Goal: Task Accomplishment & Management: Use online tool/utility

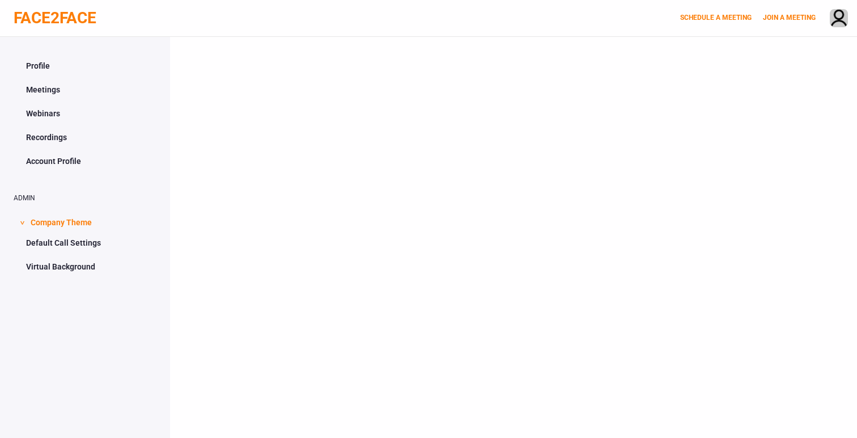
click at [70, 160] on link "Account Profile" at bounding box center [85, 161] width 143 height 22
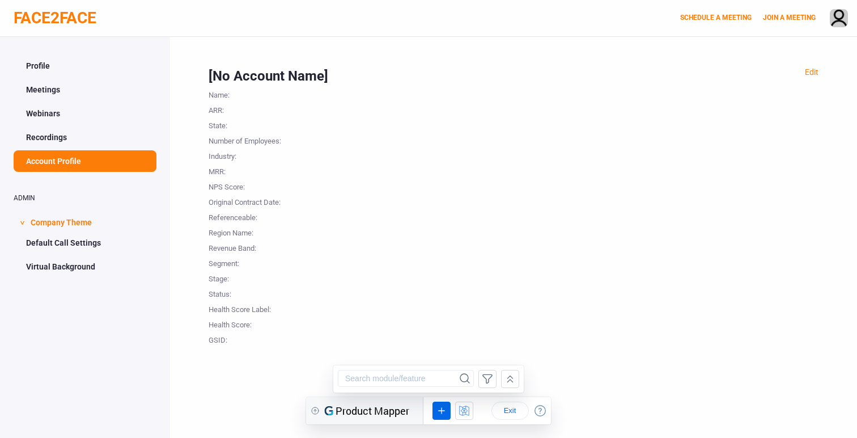
click at [69, 136] on link "Recordings" at bounding box center [85, 137] width 143 height 22
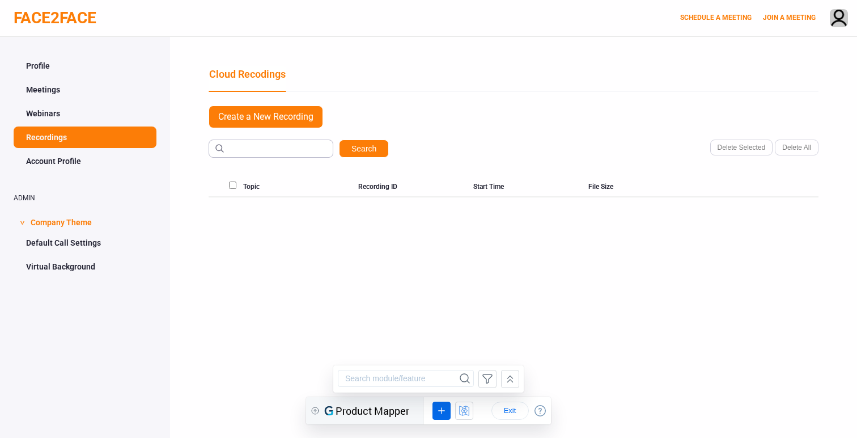
click at [75, 245] on link "Default Call Settings" at bounding box center [85, 243] width 143 height 22
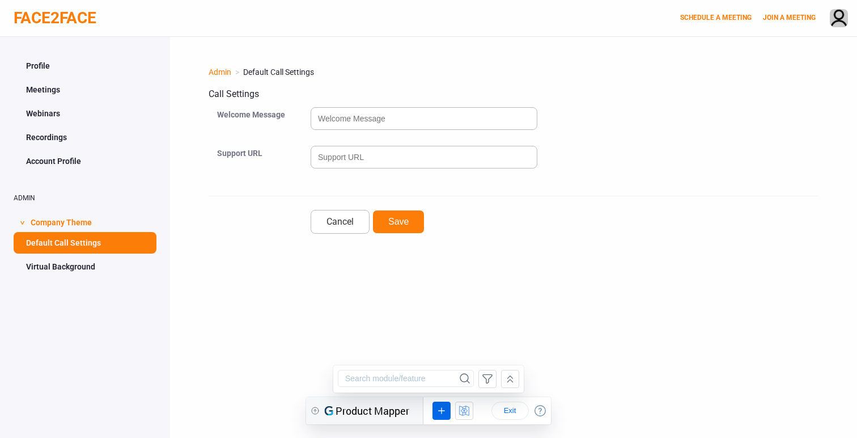
click at [74, 265] on link "Virtual Background" at bounding box center [85, 267] width 143 height 22
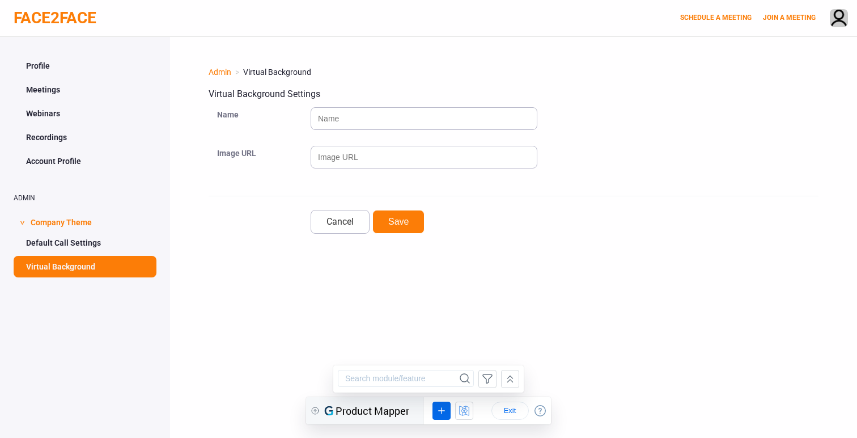
click at [75, 155] on link "Account Profile" at bounding box center [85, 161] width 143 height 22
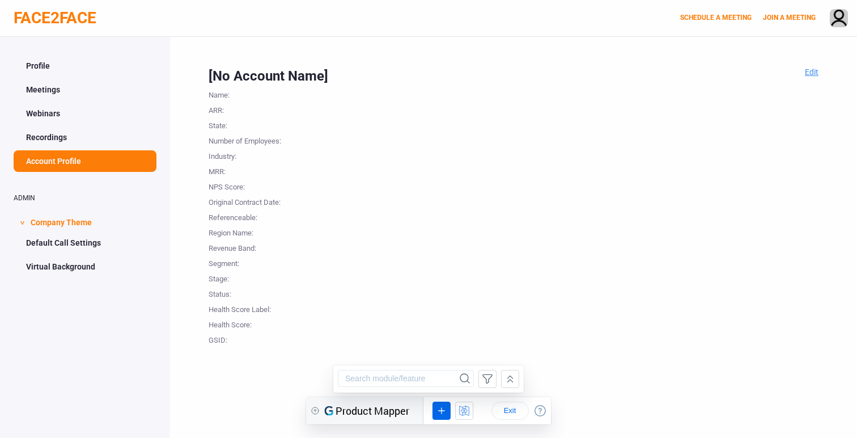
click at [811, 69] on link "Edit" at bounding box center [812, 71] width 14 height 9
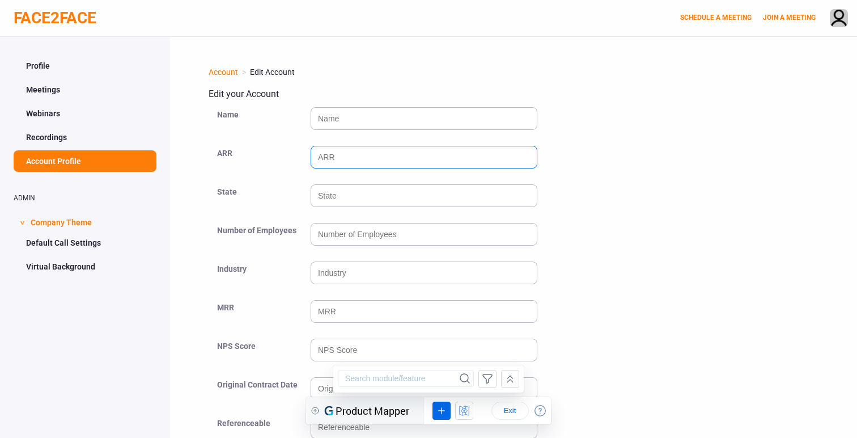
click at [368, 161] on input "number" at bounding box center [424, 157] width 227 height 23
type input "-1"
click at [525, 162] on input "-1" at bounding box center [424, 157] width 227 height 23
click at [595, 170] on div "-1" at bounding box center [565, 162] width 508 height 39
click at [62, 136] on link "Recordings" at bounding box center [85, 137] width 143 height 22
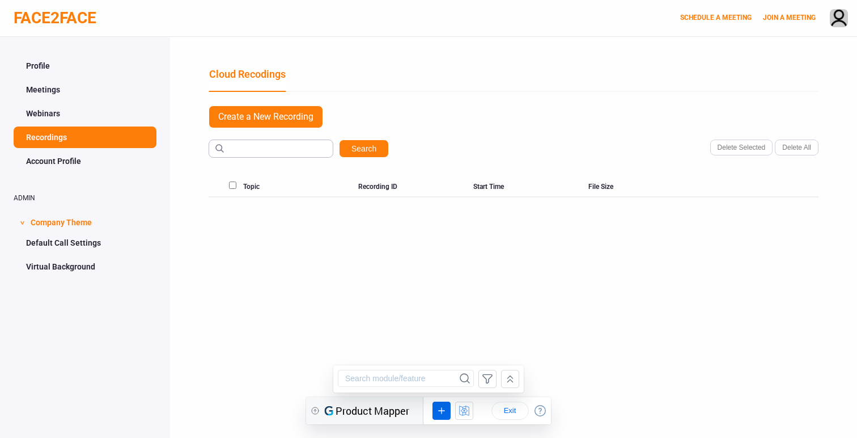
click at [69, 116] on link "Webinars" at bounding box center [85, 114] width 143 height 22
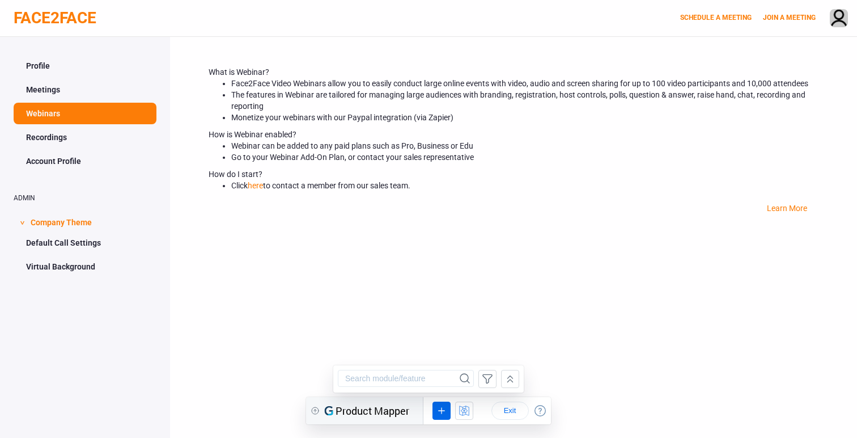
click at [69, 93] on link "Meetings" at bounding box center [85, 90] width 143 height 22
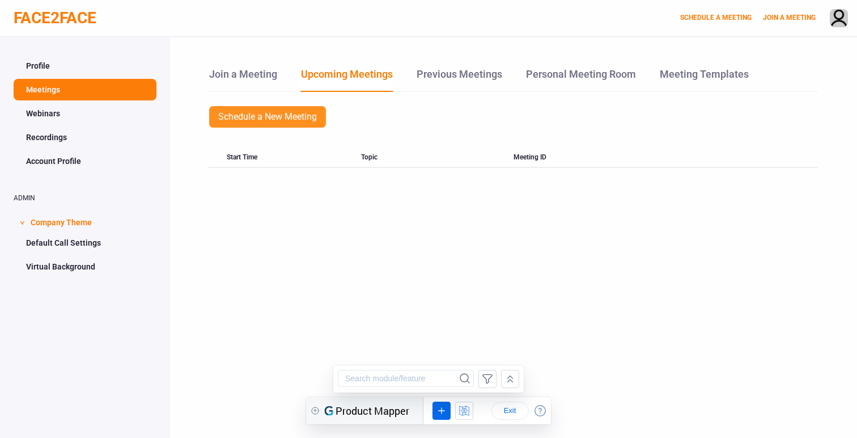
click at [232, 122] on link "Schedule a New Meeting" at bounding box center [268, 116] width 118 height 23
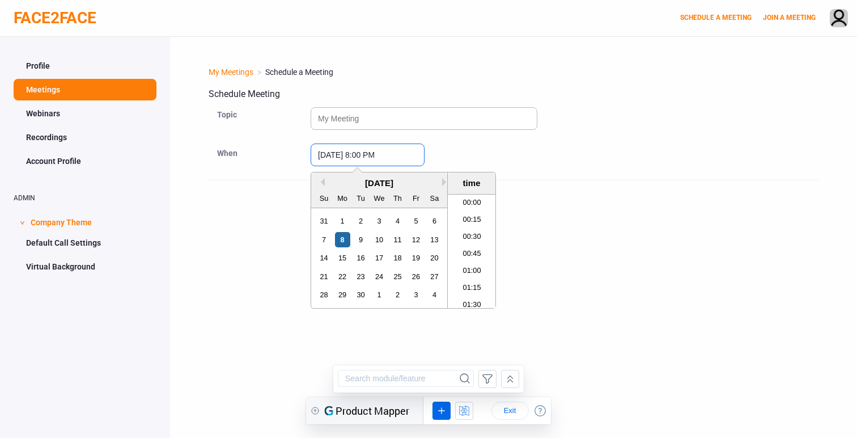
click at [328, 154] on input "September 8, 2025 8:00 PM" at bounding box center [368, 154] width 114 height 23
click at [239, 171] on form "Topic When September 8, 2025 8:00 PM Previous Month Next Month September 2025 S…" at bounding box center [514, 161] width 610 height 113
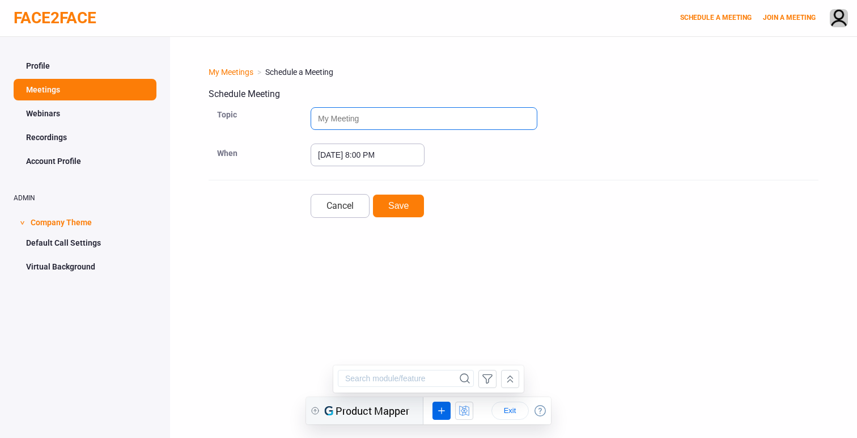
click at [341, 117] on input "text" at bounding box center [424, 118] width 227 height 23
click at [336, 210] on link "Cancel" at bounding box center [340, 206] width 59 height 24
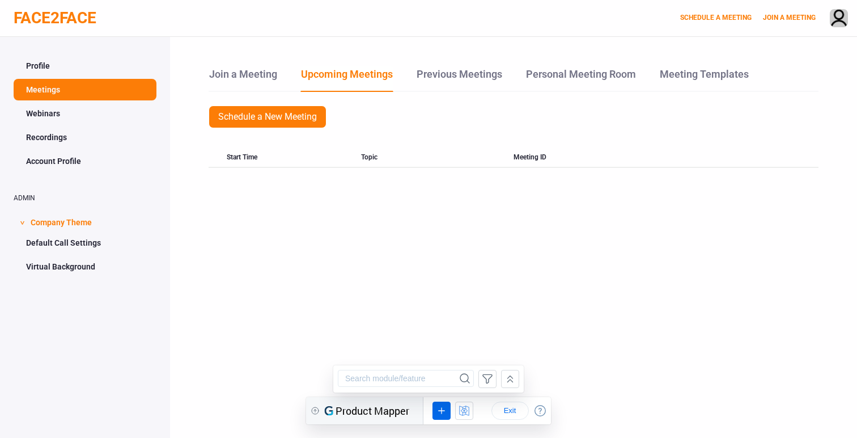
click at [95, 240] on link "Default Call Settings" at bounding box center [85, 243] width 143 height 22
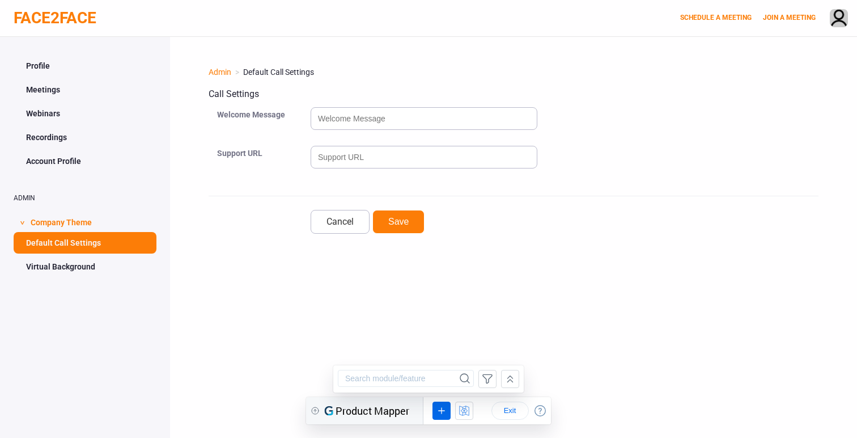
click at [70, 260] on link "Virtual Background" at bounding box center [85, 267] width 143 height 22
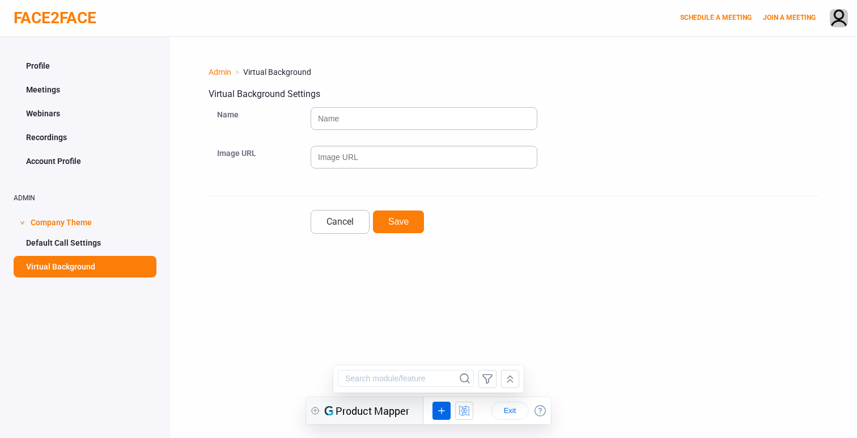
click at [73, 67] on link "Profile" at bounding box center [85, 66] width 143 height 22
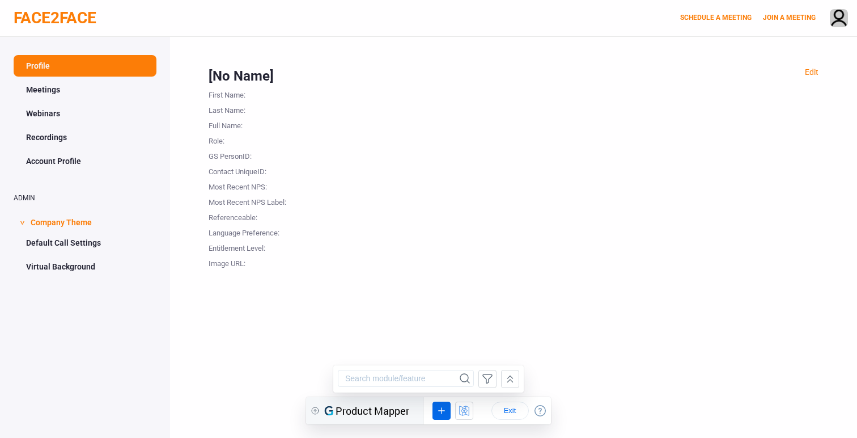
click at [90, 90] on link "Meetings" at bounding box center [85, 90] width 143 height 22
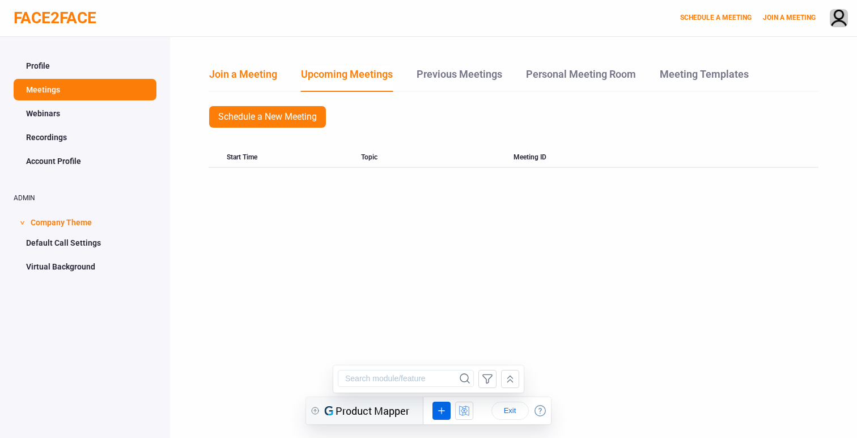
click at [232, 74] on link "Join a Meeting" at bounding box center [243, 78] width 69 height 24
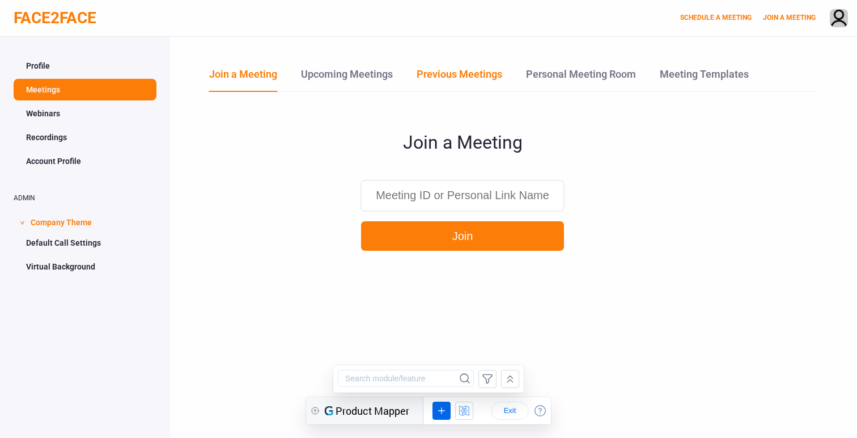
click at [429, 74] on link "Previous Meetings" at bounding box center [459, 78] width 87 height 24
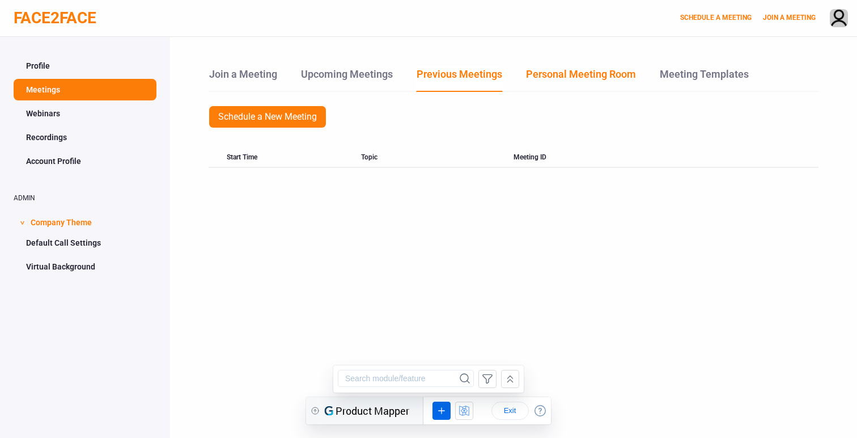
click at [561, 68] on link "Personal Meeting Room" at bounding box center [581, 78] width 111 height 24
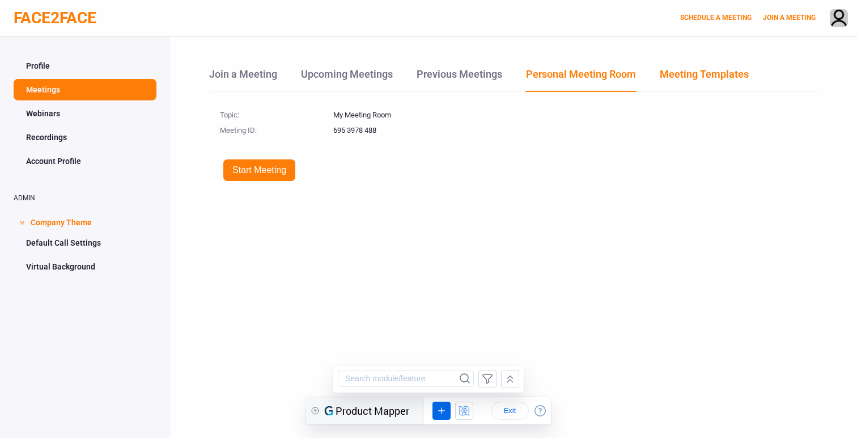
click at [684, 80] on link "Meeting Templates" at bounding box center [705, 78] width 90 height 24
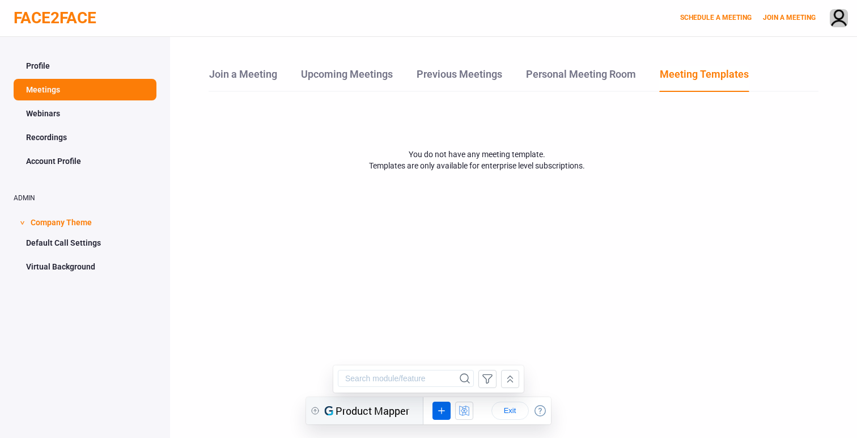
click at [41, 116] on link "Webinars" at bounding box center [85, 114] width 143 height 22
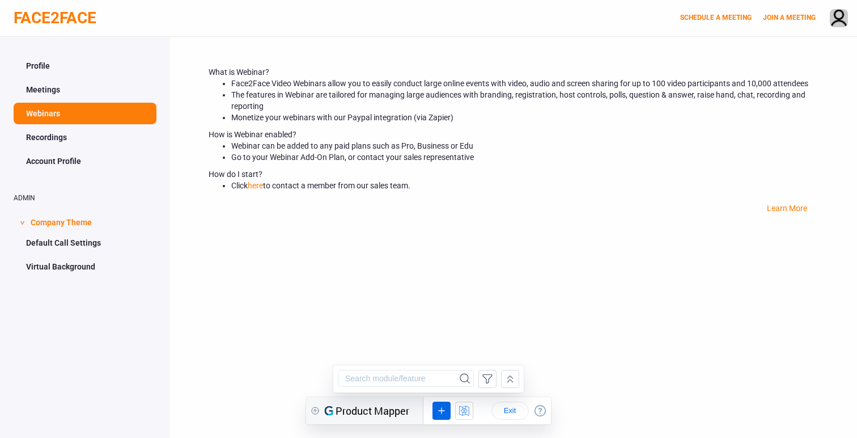
click at [41, 137] on link "Recordings" at bounding box center [85, 137] width 143 height 22
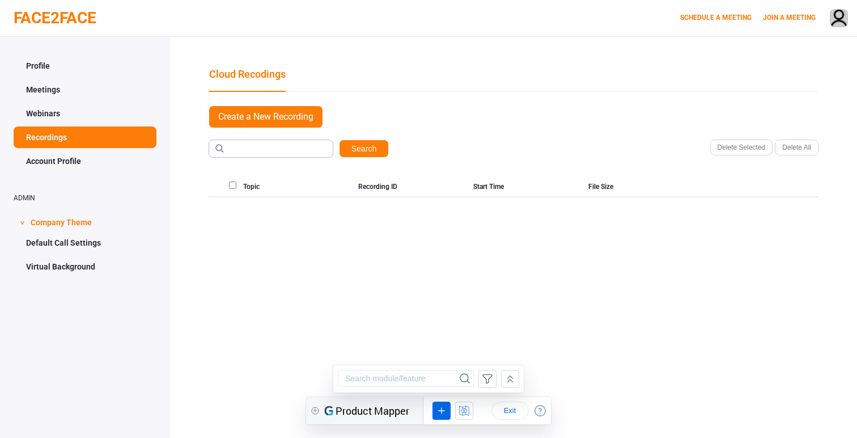
click at [49, 158] on link "Account Profile" at bounding box center [85, 161] width 143 height 22
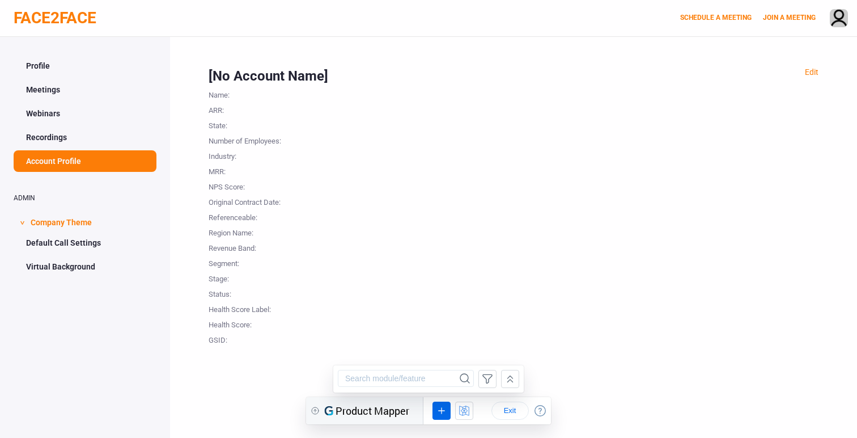
click at [42, 59] on link "Profile" at bounding box center [85, 66] width 143 height 22
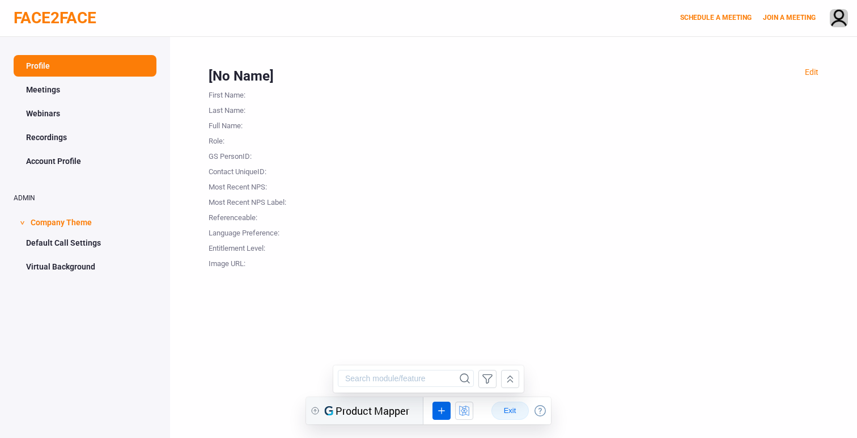
click at [513, 407] on span "Exit" at bounding box center [510, 410] width 18 height 9
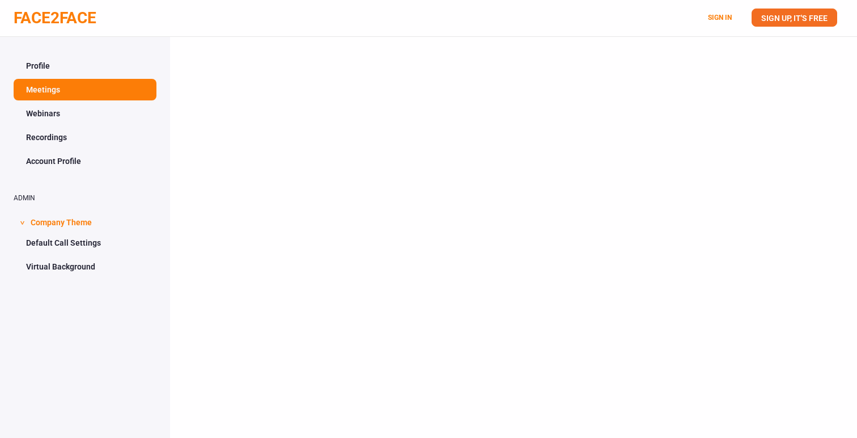
click at [430, 154] on div at bounding box center [513, 256] width 687 height 438
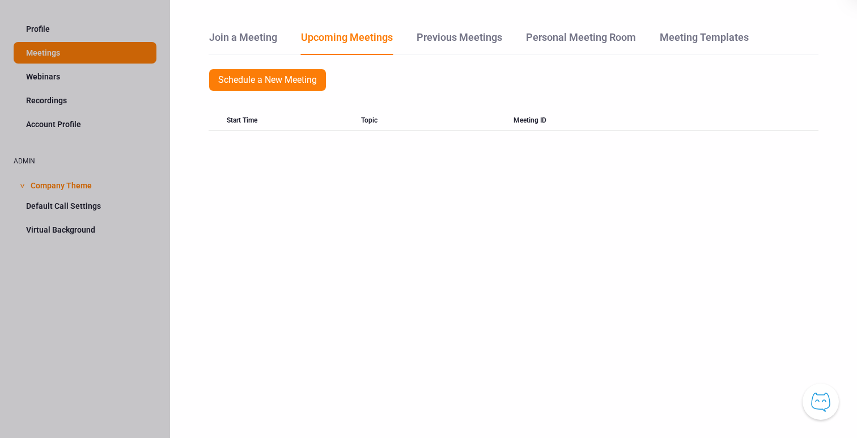
click at [24, 184] on div at bounding box center [85, 219] width 170 height 438
click at [41, 187] on div at bounding box center [85, 219] width 170 height 438
click at [49, 312] on div at bounding box center [85, 219] width 170 height 438
click at [39, 185] on div at bounding box center [85, 219] width 170 height 438
click at [20, 188] on div at bounding box center [85, 219] width 170 height 438
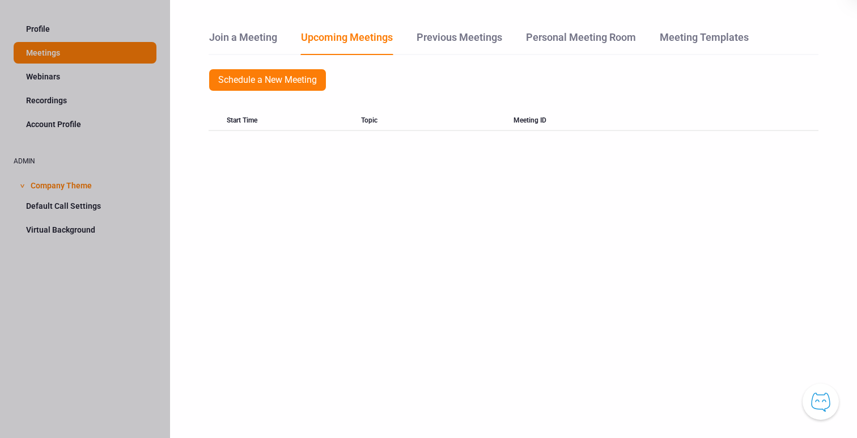
click at [22, 187] on div at bounding box center [85, 219] width 170 height 438
click at [229, 196] on div "Join a Meeting Upcoming Meetings Previous Meetings Personal Meeting Room Meetin…" at bounding box center [513, 219] width 687 height 438
click at [73, 190] on div at bounding box center [85, 219] width 170 height 438
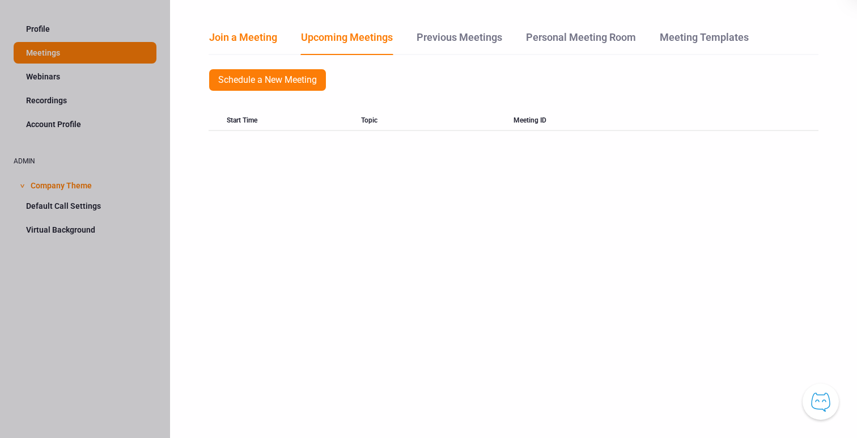
click at [258, 37] on link "Join a Meeting" at bounding box center [243, 41] width 69 height 24
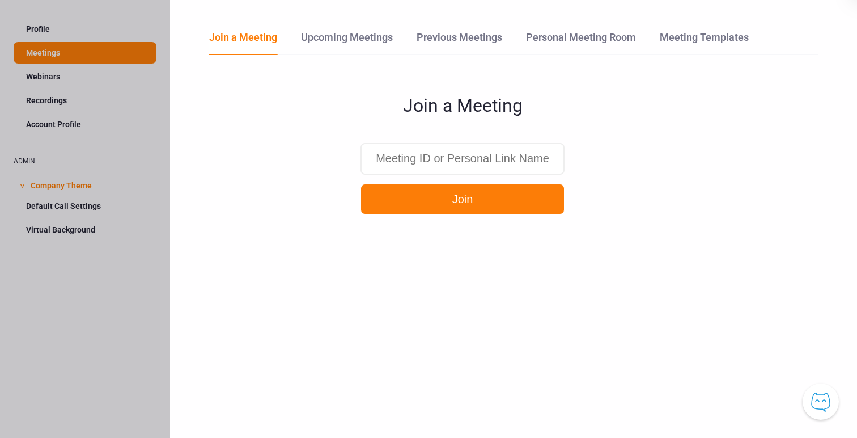
click at [69, 182] on div at bounding box center [85, 219] width 170 height 438
click at [66, 204] on div at bounding box center [85, 219] width 170 height 438
click at [66, 195] on div at bounding box center [85, 219] width 170 height 438
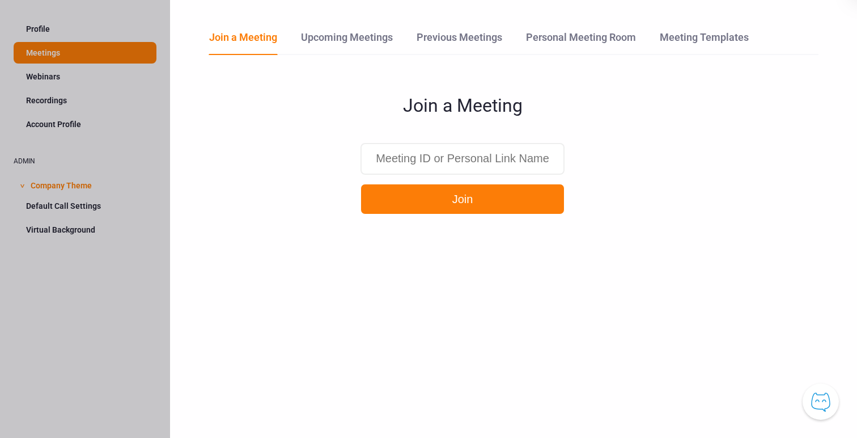
click at [79, 183] on div at bounding box center [85, 219] width 170 height 438
click at [24, 186] on div at bounding box center [85, 219] width 170 height 438
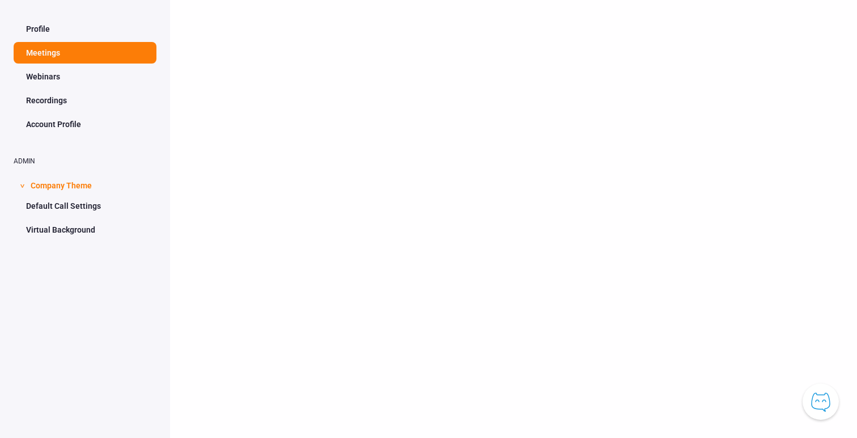
click at [66, 180] on span "Company Theme" at bounding box center [61, 185] width 61 height 22
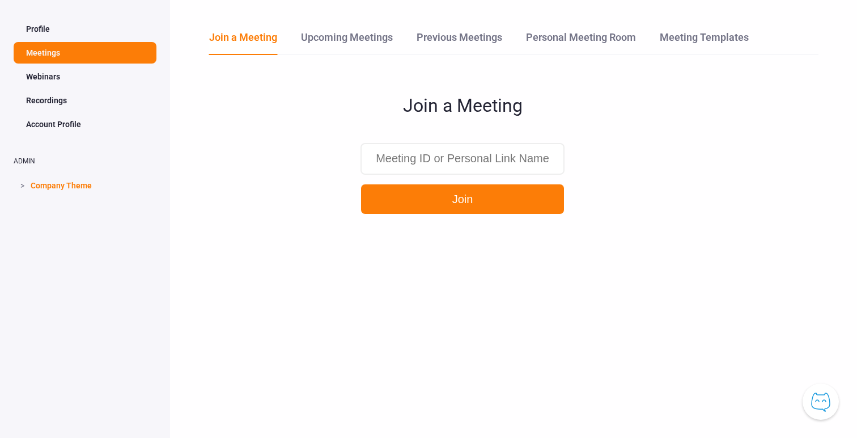
click at [66, 180] on span "Company Theme" at bounding box center [61, 185] width 61 height 22
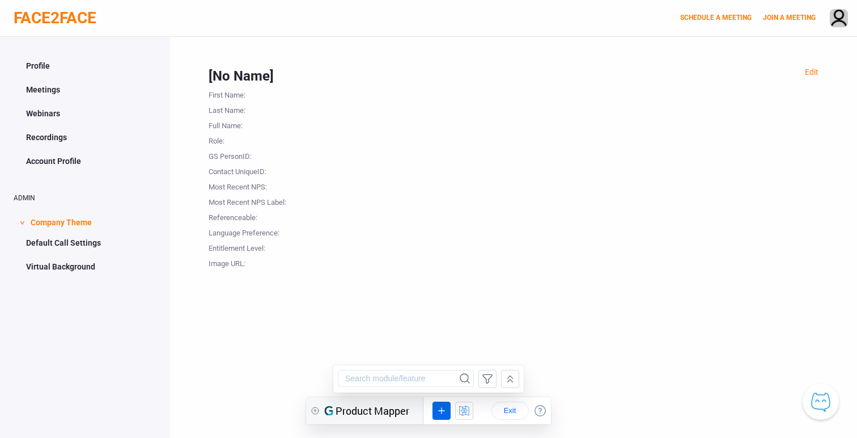
click at [505, 382] on icon at bounding box center [510, 379] width 12 height 14
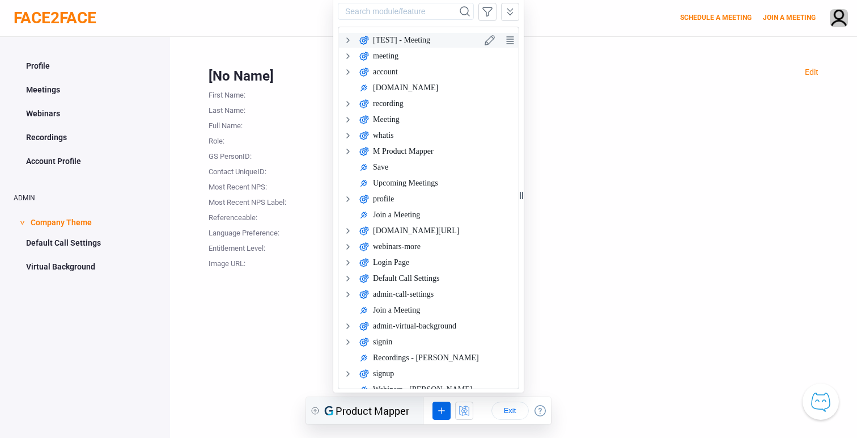
click at [351, 40] on icon at bounding box center [348, 41] width 14 height 14
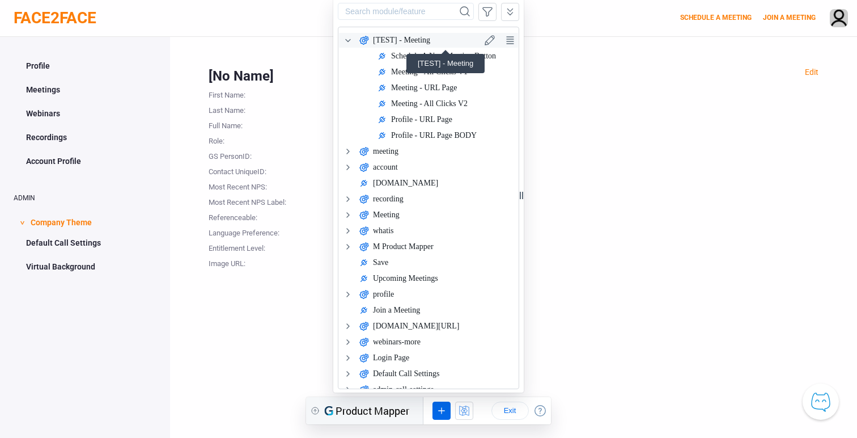
click at [410, 40] on div "[TEST] - Meeting" at bounding box center [401, 41] width 57 height 14
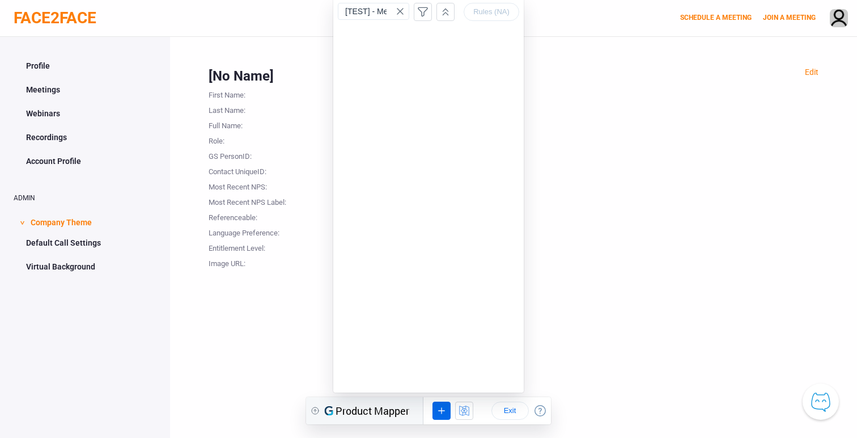
type input "[TEST] - Meeting"
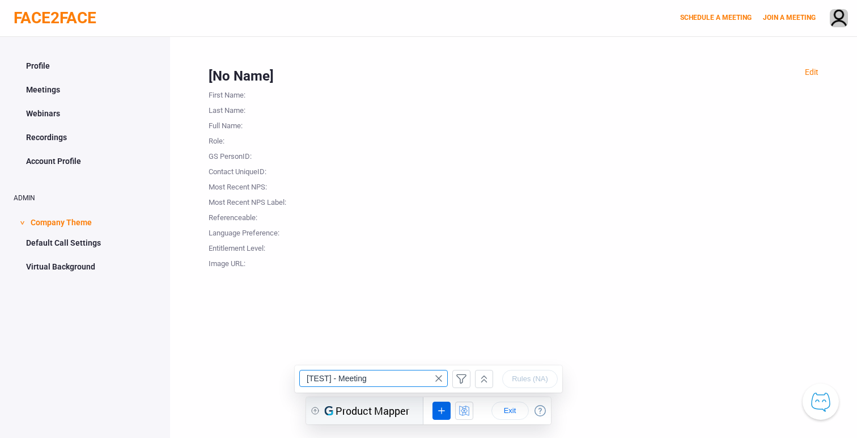
click at [441, 379] on icon at bounding box center [439, 378] width 14 height 14
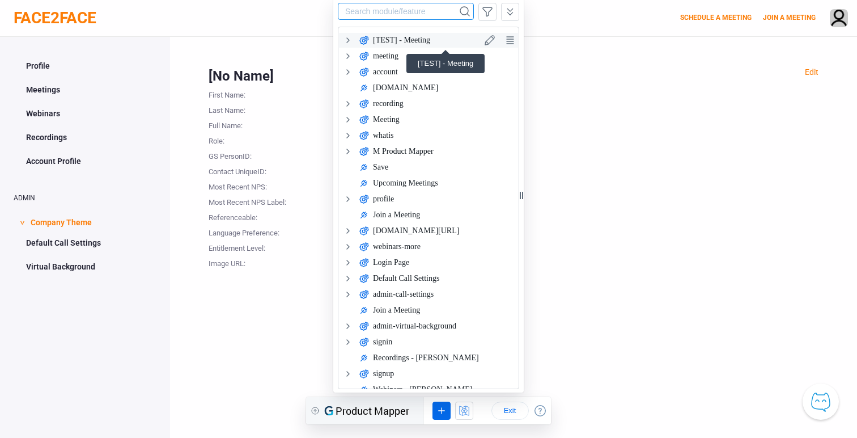
click at [394, 40] on div "[TEST] - Meeting" at bounding box center [401, 41] width 57 height 14
type input "[TEST] - Meeting"
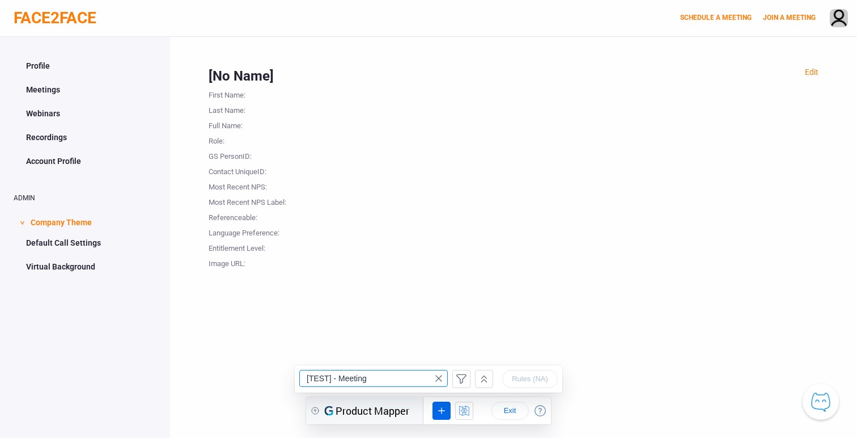
click at [441, 377] on icon at bounding box center [439, 378] width 14 height 14
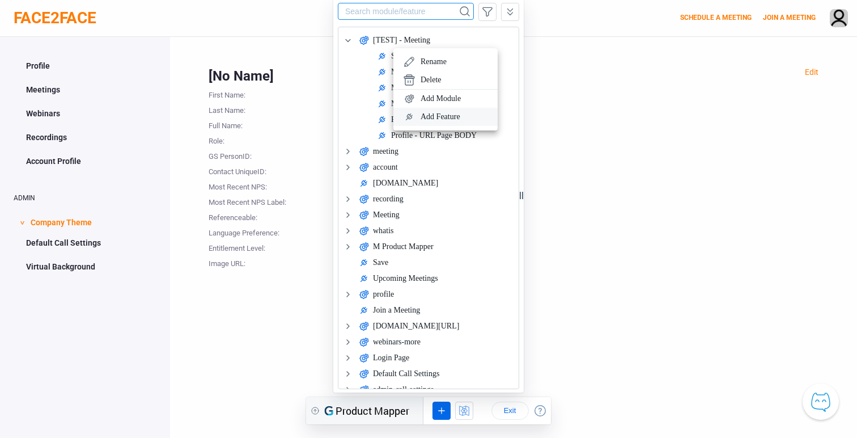
click at [422, 116] on div "Add Feature" at bounding box center [455, 118] width 68 height 14
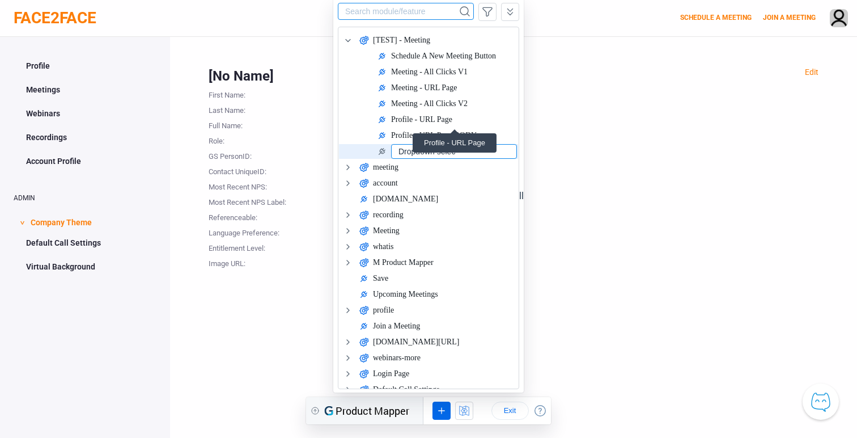
type input "Dropdown select"
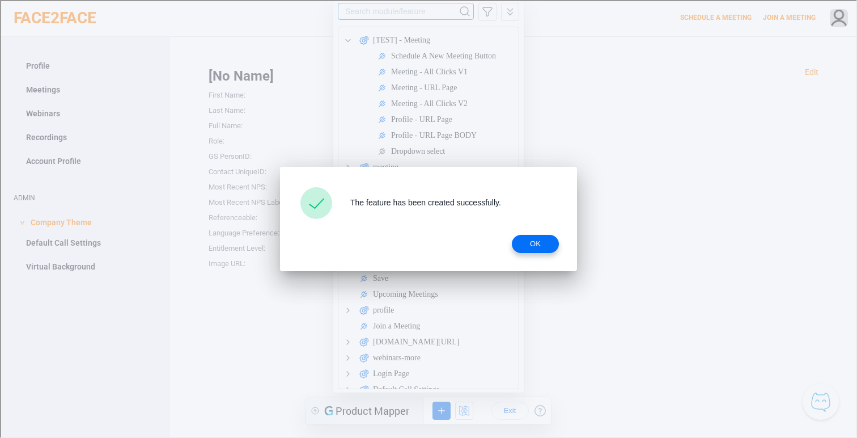
click at [525, 241] on span "OK" at bounding box center [534, 242] width 29 height 9
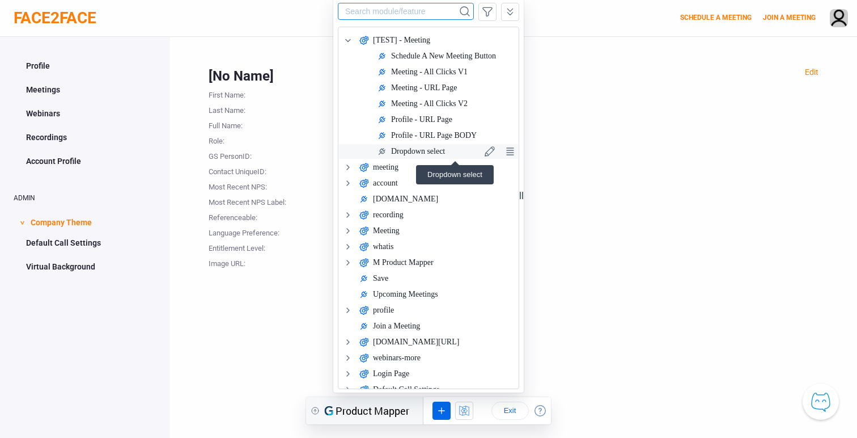
click at [428, 158] on div "Dropdown select" at bounding box center [418, 152] width 54 height 14
type input "Dropdown select"
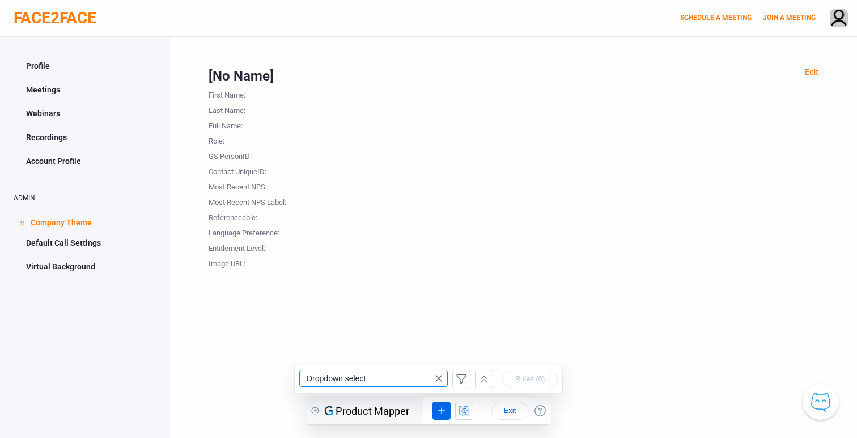
click at [61, 223] on span "Company Theme" at bounding box center [61, 221] width 61 height 22
click at [439, 379] on icon at bounding box center [439, 378] width 14 height 14
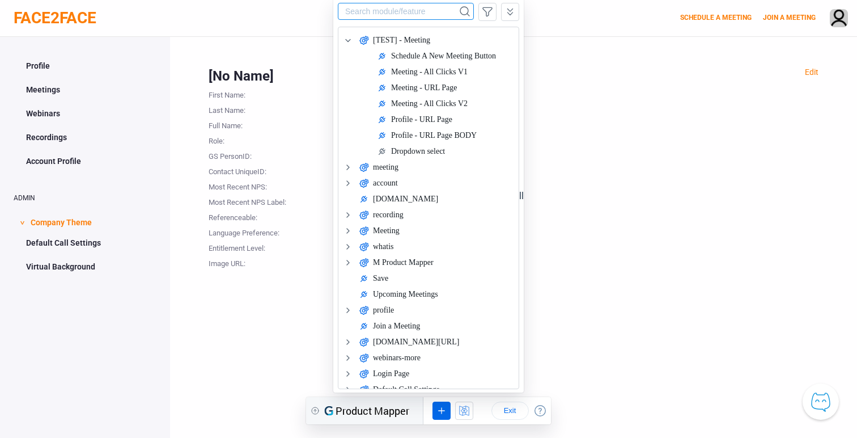
click at [576, 341] on div "Edit [No Name] First Name : Last Name : Full Name : Role : GS PersonID : Contac…" at bounding box center [513, 256] width 687 height 438
click at [521, 407] on button "Exit" at bounding box center [510, 410] width 37 height 18
